Goal: Use online tool/utility

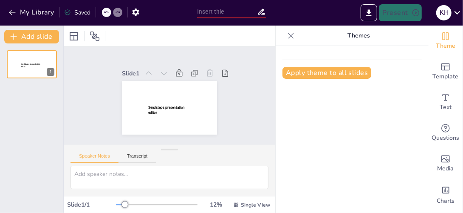
type input "跨越生命週期的運動重要性與生活角色"
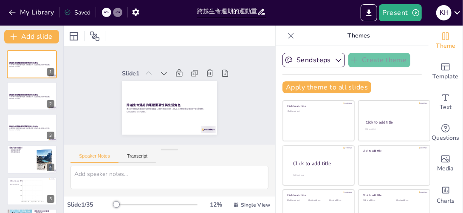
checkbox input "true"
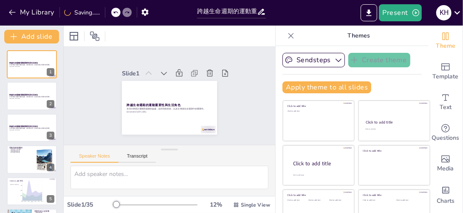
checkbox input "true"
